Goal: Find specific page/section: Find specific page/section

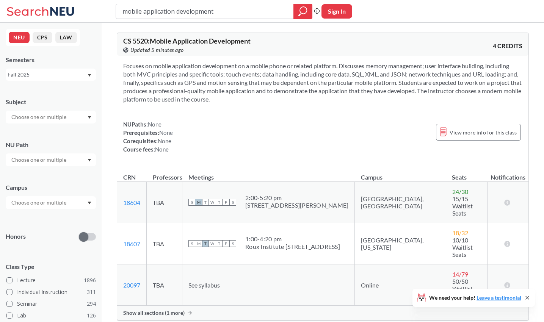
click at [219, 11] on input "mobile application development" at bounding box center [205, 11] width 166 height 13
type input "cs 5200"
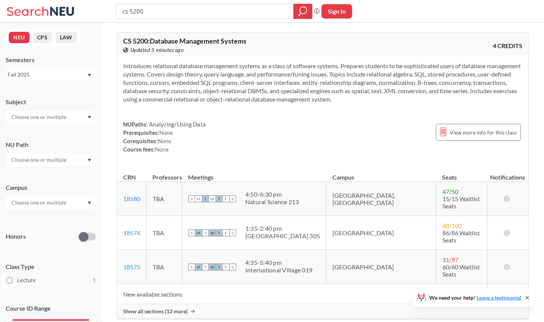
click at [181, 308] on span "Show all sections (12 more)" at bounding box center [155, 311] width 64 height 7
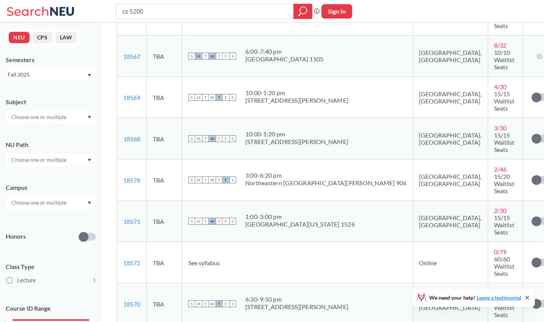
scroll to position [395, 0]
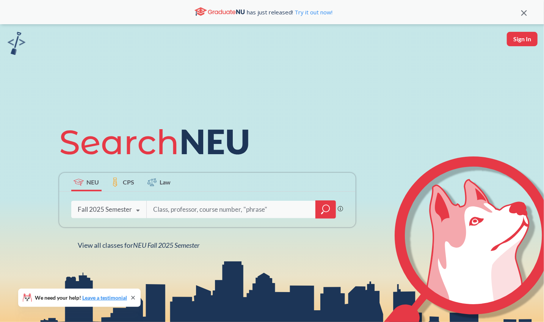
paste input "DAMG6210"
type input "DAMG6210"
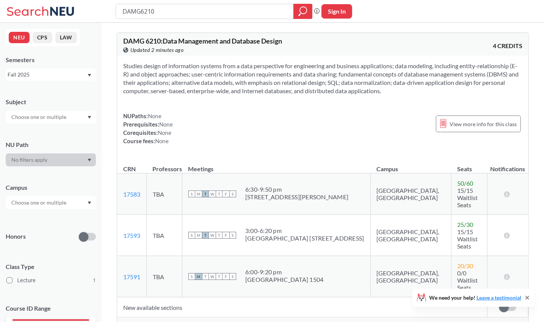
click at [172, 318] on div "Show all sections (7 more)" at bounding box center [322, 325] width 411 height 14
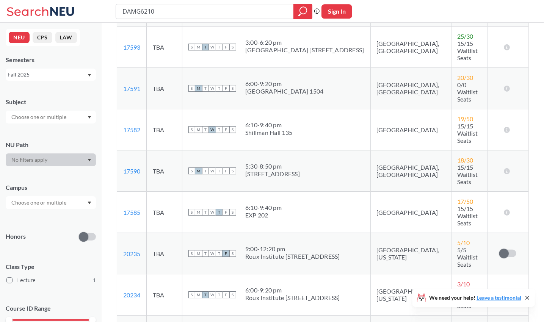
scroll to position [189, 0]
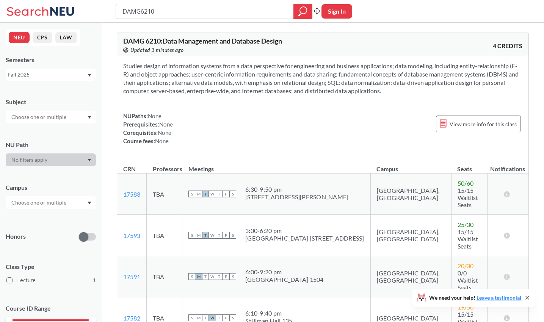
scroll to position [189, 0]
